Goal: Find contact information: Find contact information

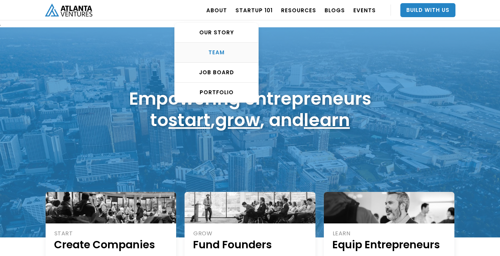
click at [224, 51] on div "TEAM" at bounding box center [216, 52] width 83 height 7
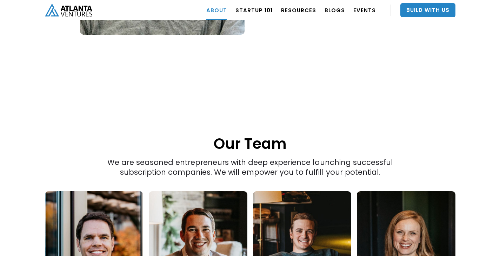
scroll to position [964, 0]
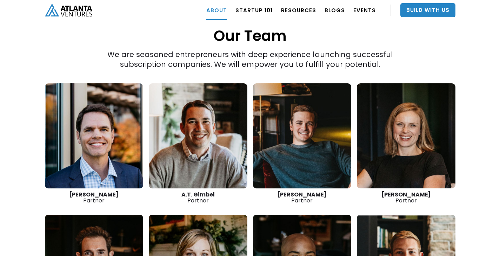
click at [404, 153] on link at bounding box center [406, 135] width 99 height 105
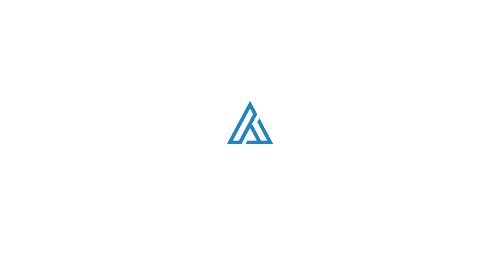
scroll to position [964, 0]
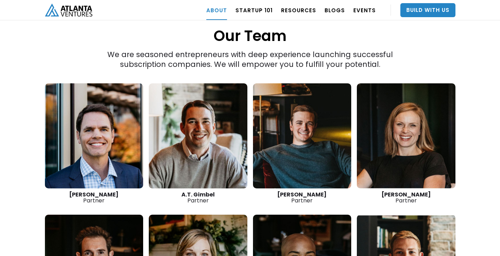
click at [207, 131] on link at bounding box center [198, 135] width 99 height 105
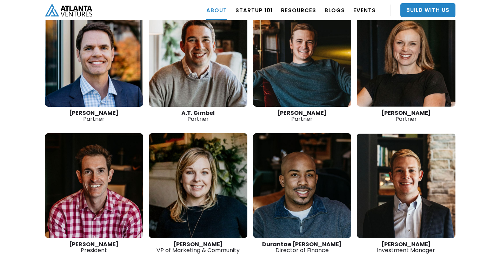
click at [417, 149] on link at bounding box center [406, 185] width 99 height 105
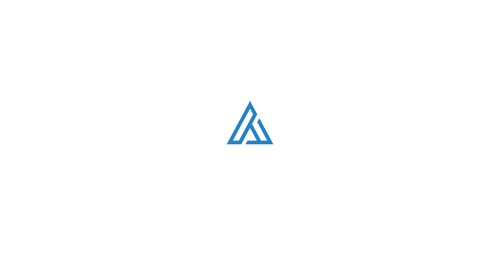
scroll to position [1046, 0]
